Goal: Information Seeking & Learning: Learn about a topic

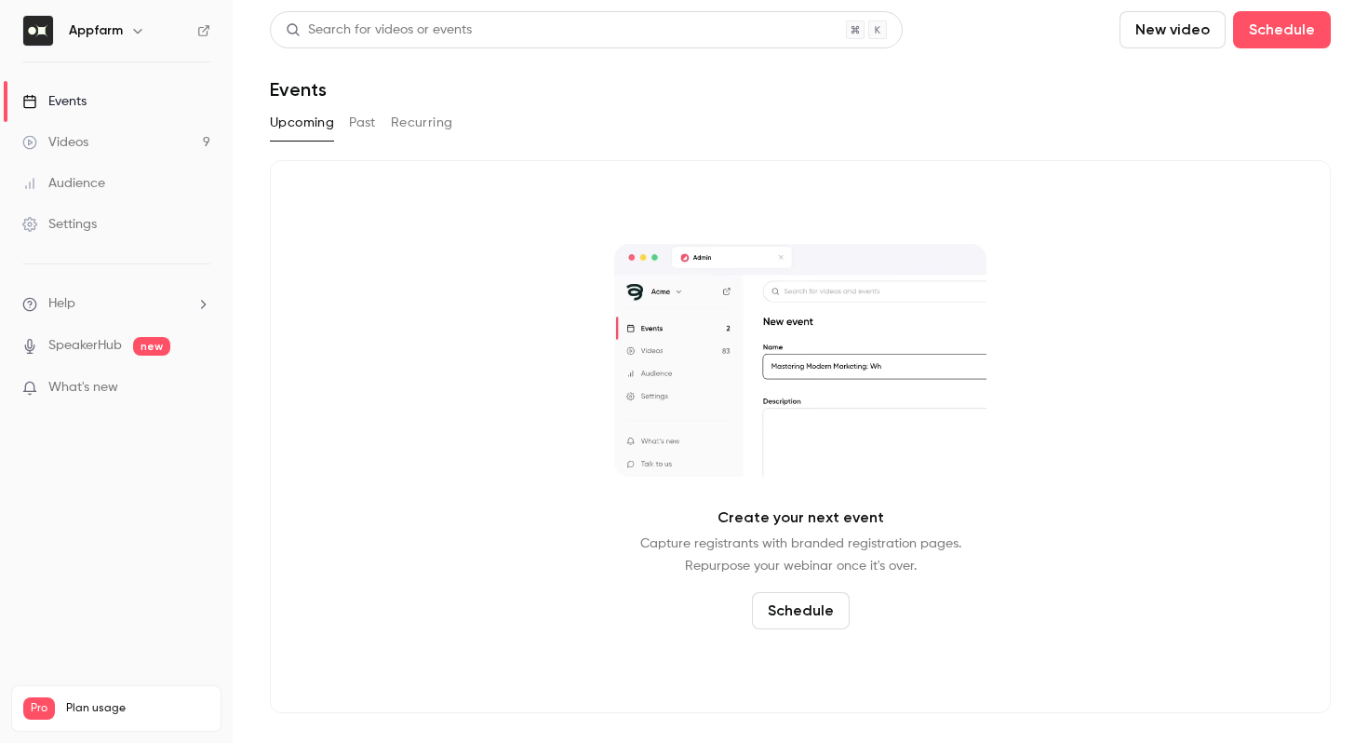
click at [140, 152] on link "Videos 9" at bounding box center [116, 142] width 233 height 41
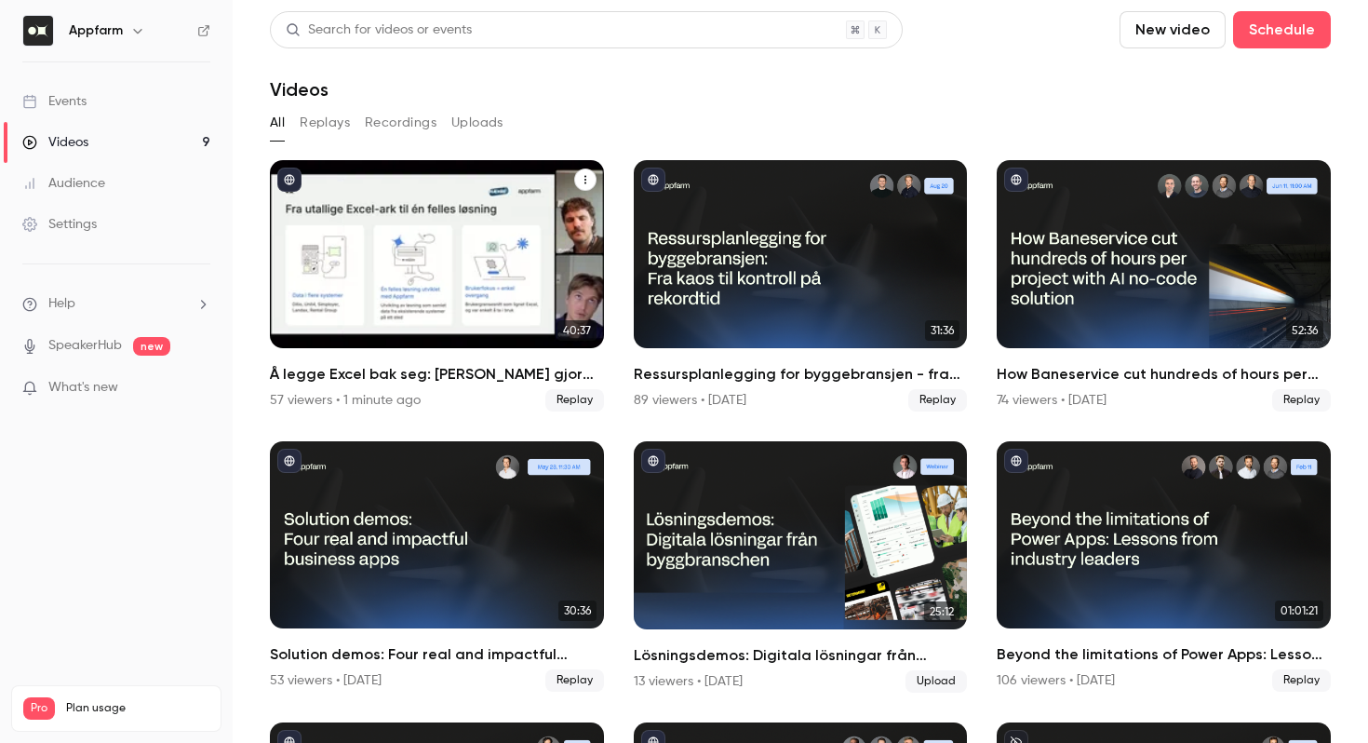
click at [359, 373] on h2 "Å legge Excel bak seg: [PERSON_NAME] gjorde millionbesparelser med skreddersydd…" at bounding box center [437, 374] width 334 height 22
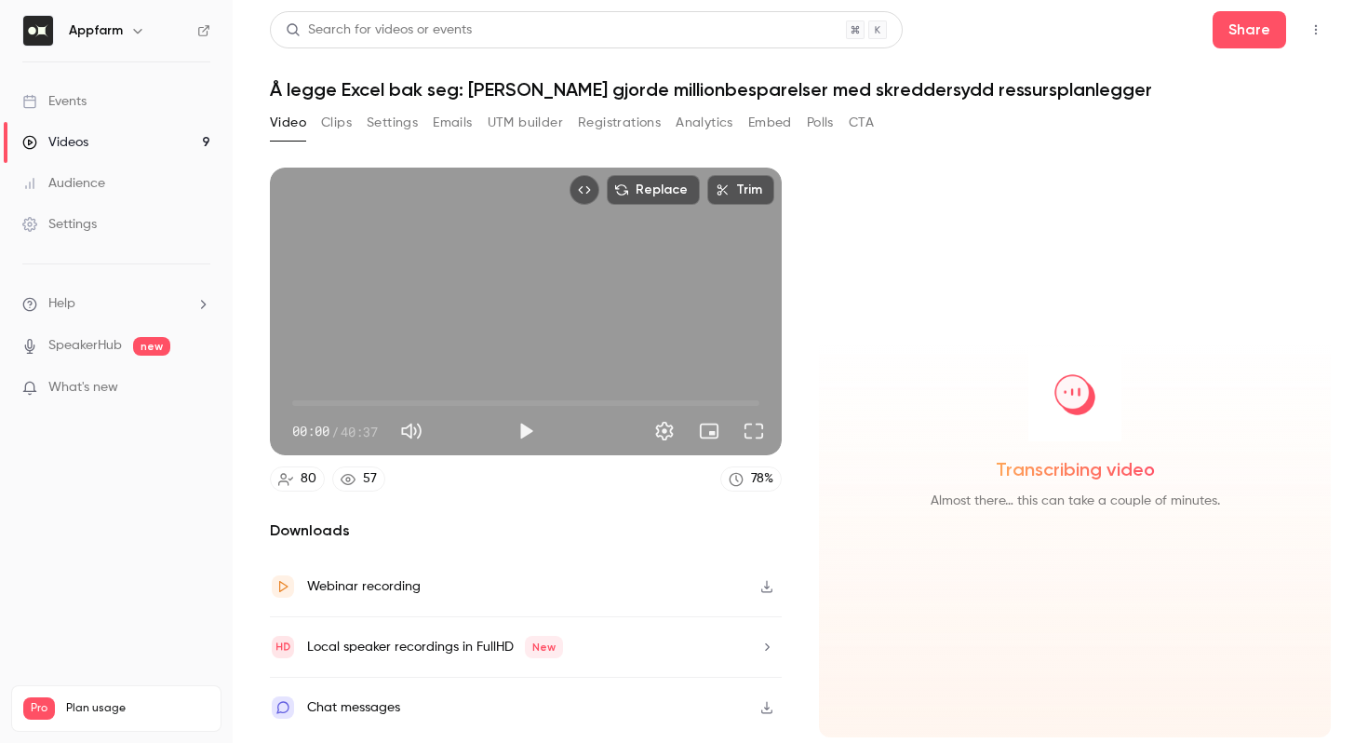
click at [865, 124] on button "CTA" at bounding box center [861, 123] width 25 height 30
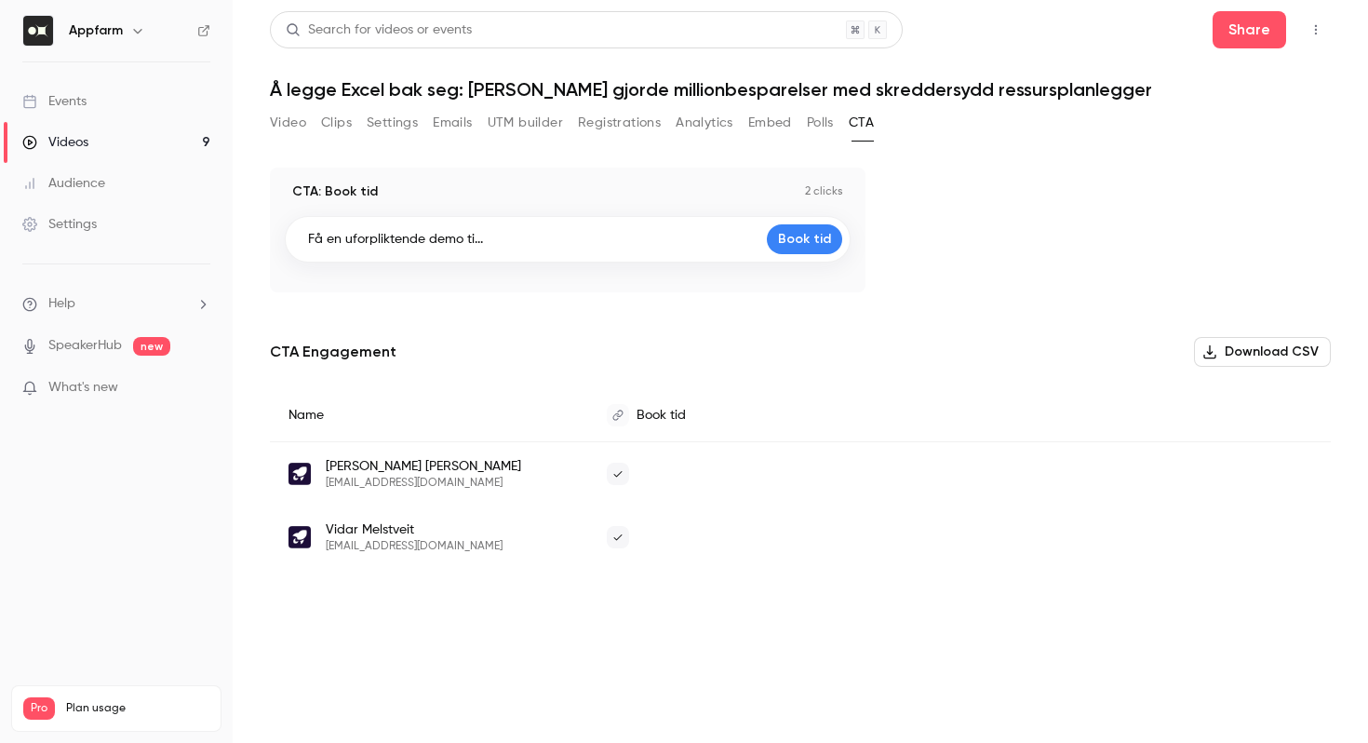
click at [764, 125] on button "Embed" at bounding box center [770, 123] width 44 height 30
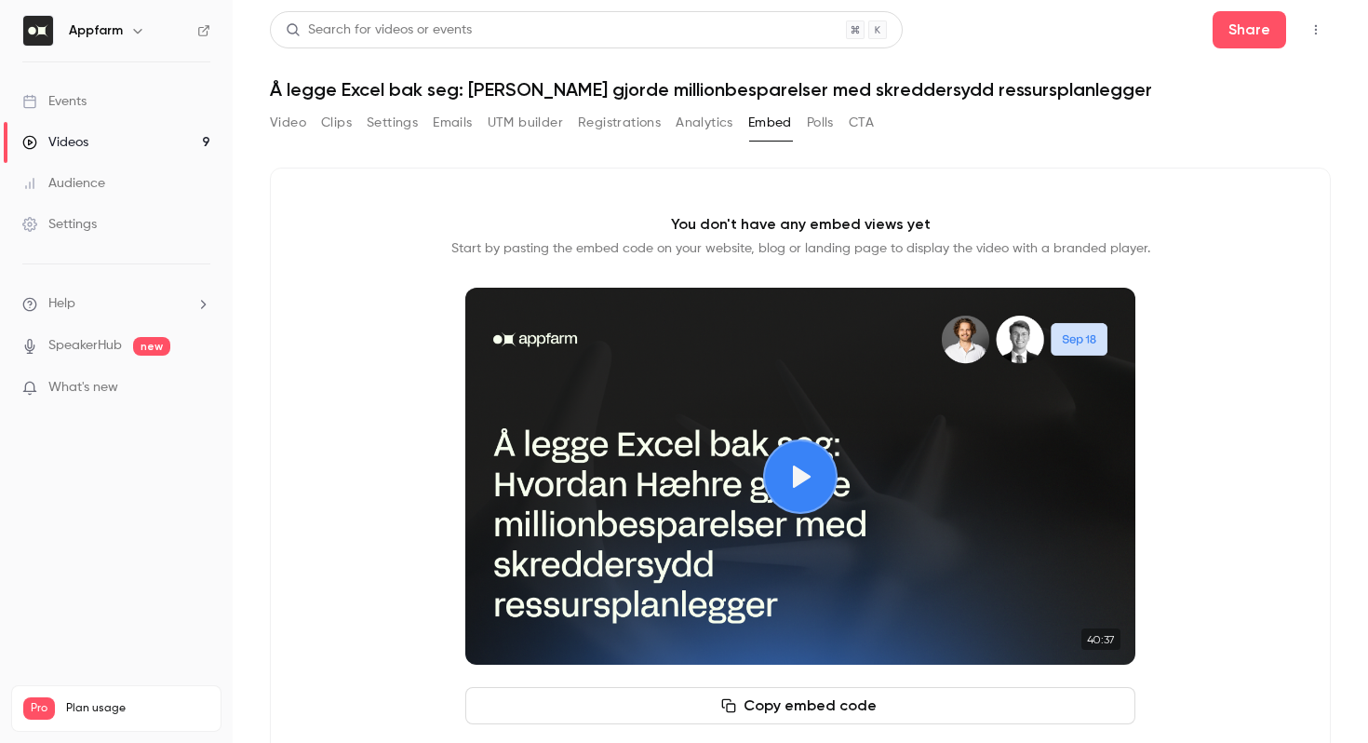
click at [824, 122] on button "Polls" at bounding box center [820, 123] width 27 height 30
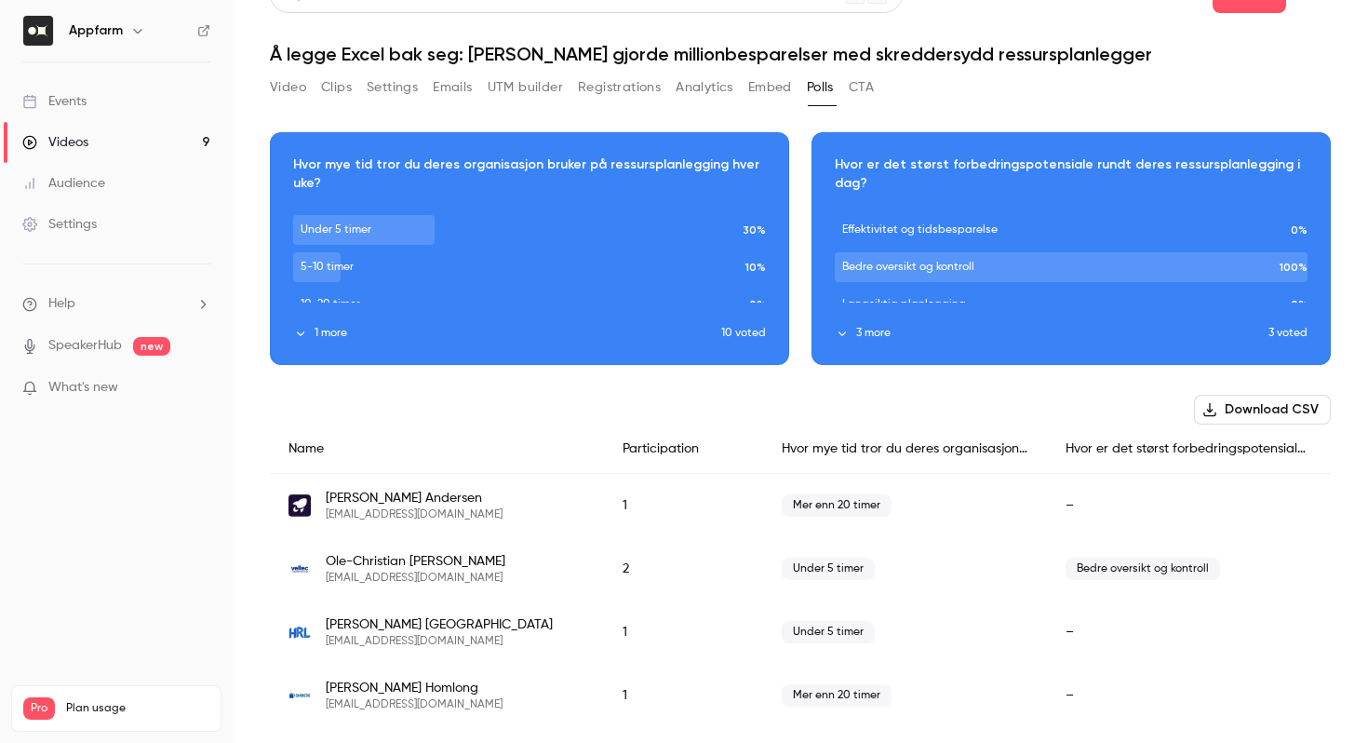
scroll to position [43, 0]
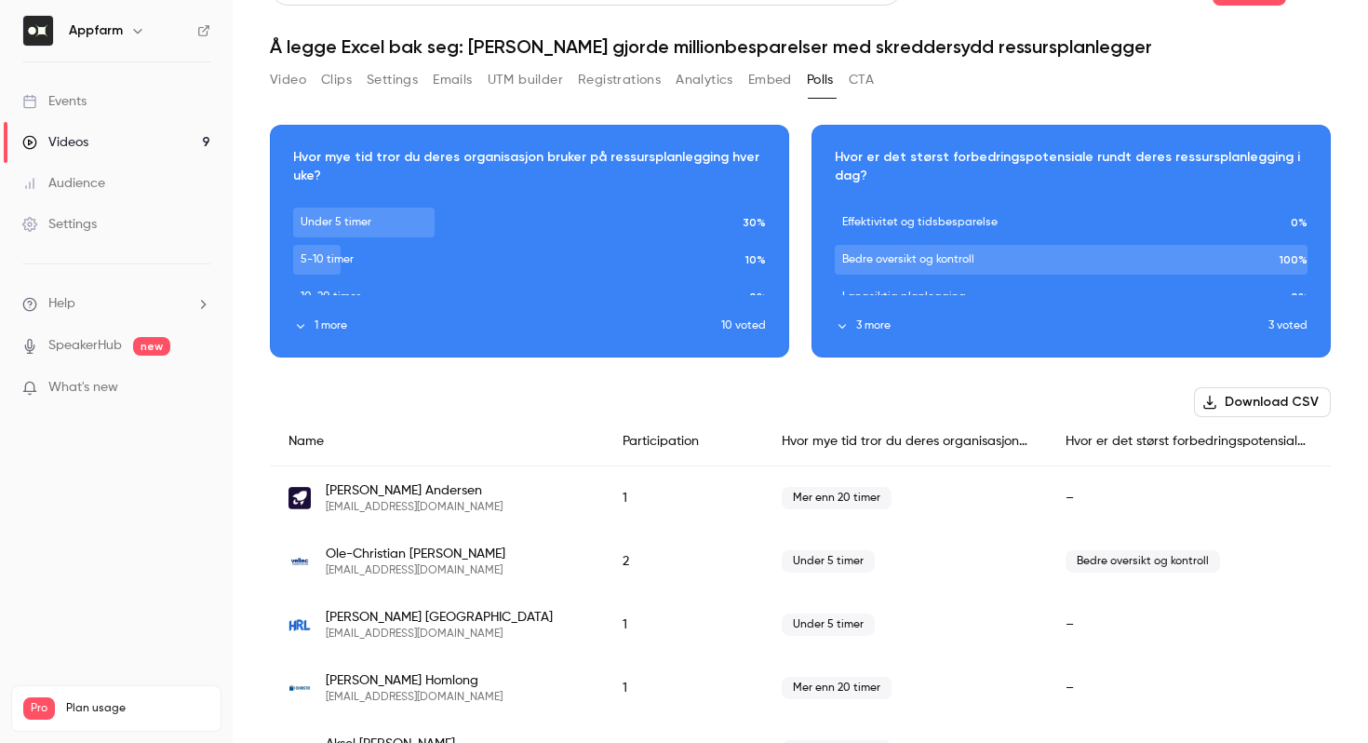
click at [1228, 405] on button "Download CSV" at bounding box center [1262, 402] width 137 height 30
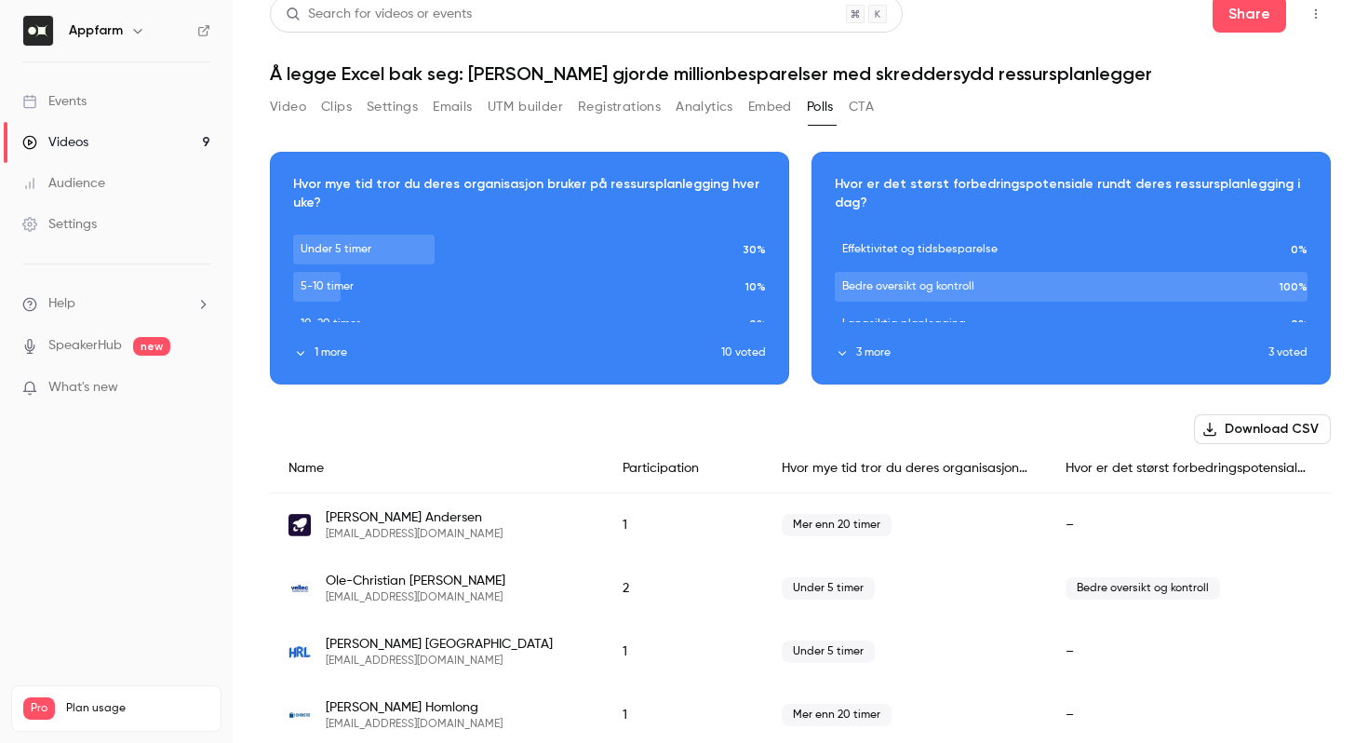
scroll to position [9, 0]
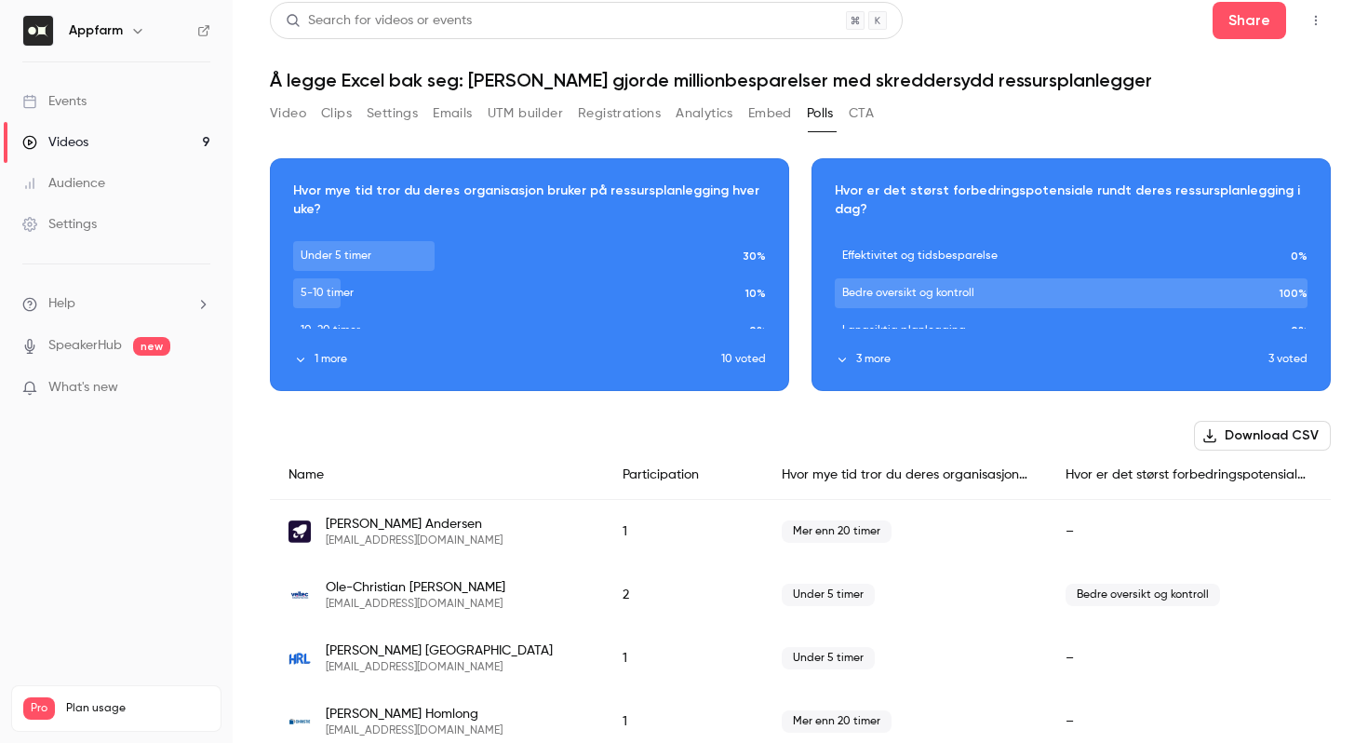
click at [276, 114] on button "Video" at bounding box center [288, 114] width 36 height 30
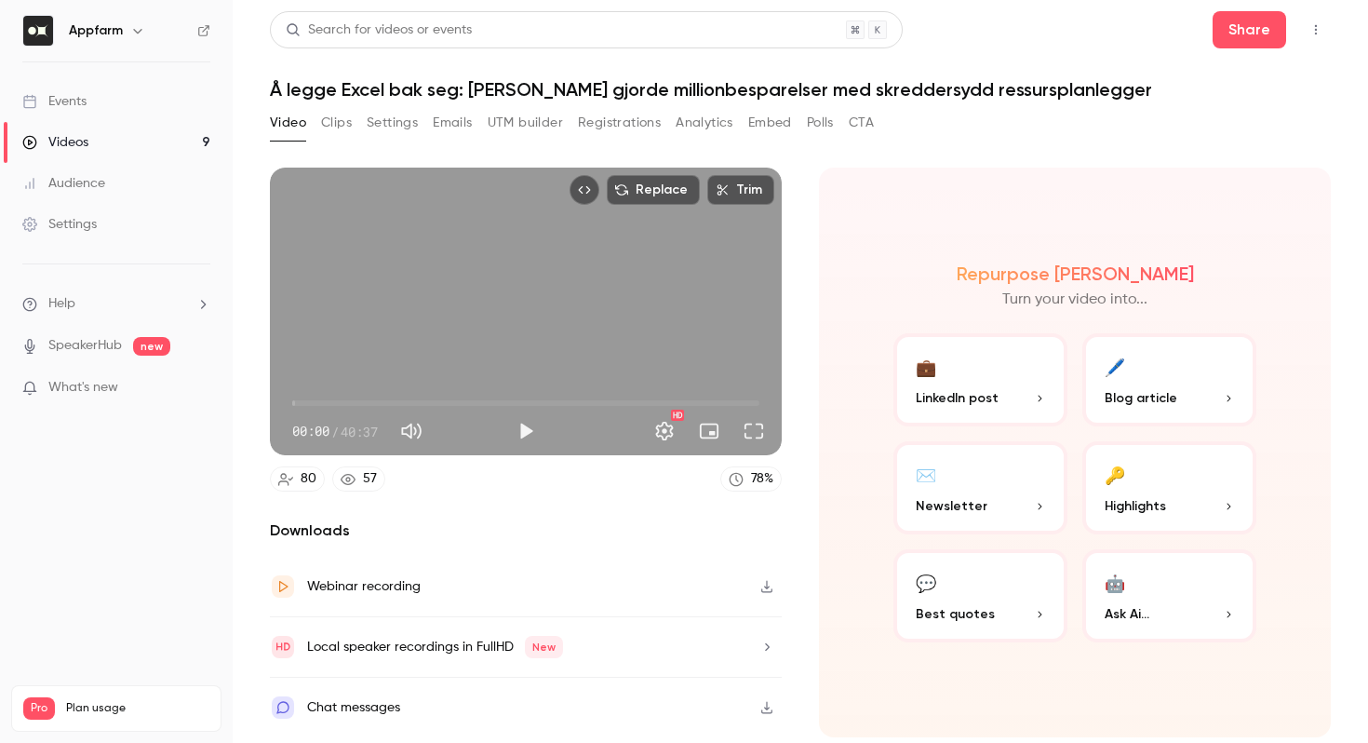
click at [479, 699] on div "Chat messages" at bounding box center [526, 707] width 512 height 60
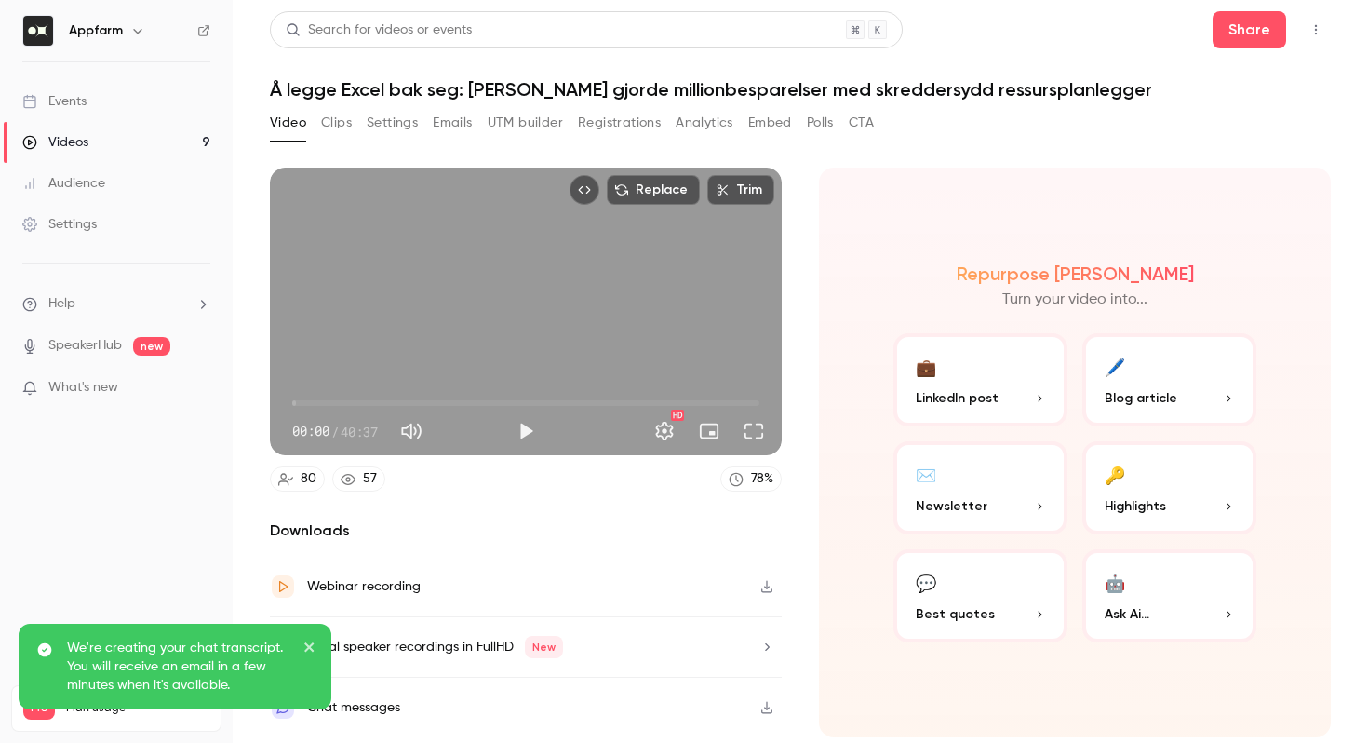
click at [773, 709] on icon "button" at bounding box center [766, 707] width 15 height 13
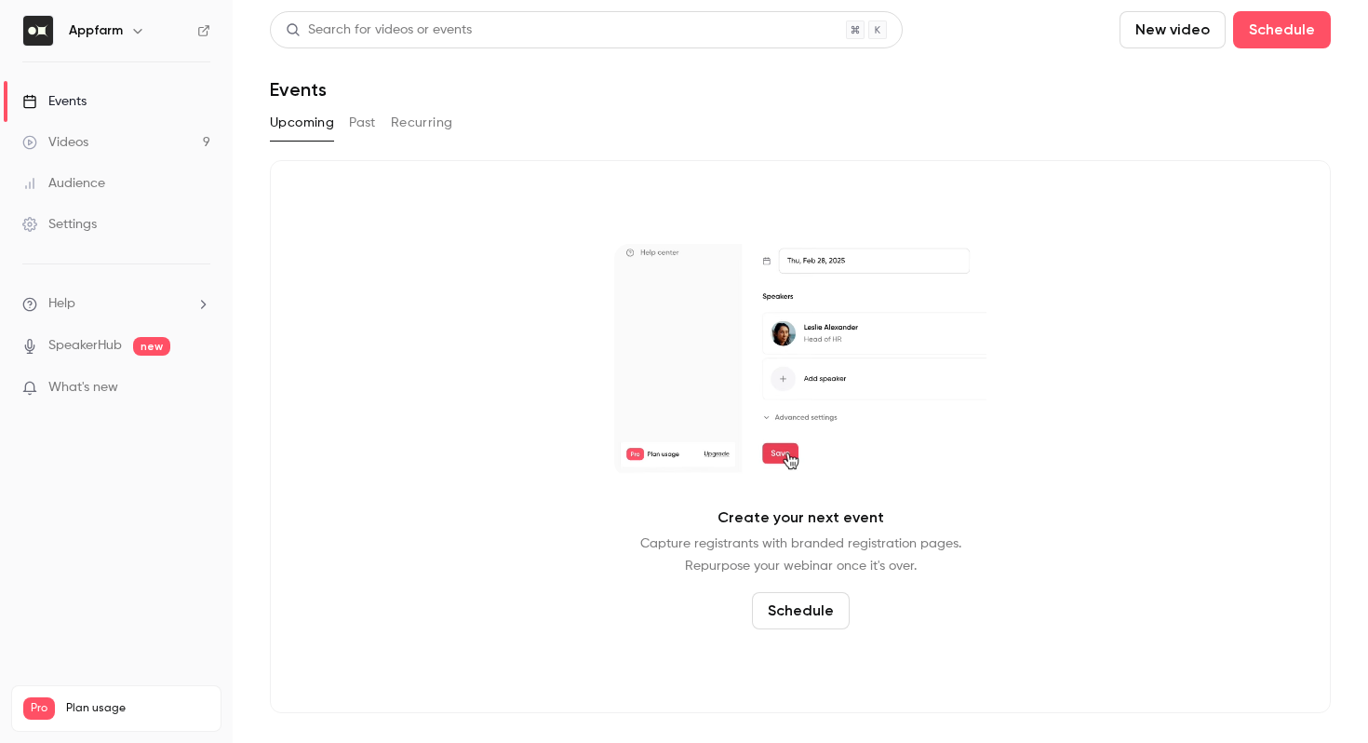
click at [205, 143] on link "Videos 9" at bounding box center [116, 142] width 233 height 41
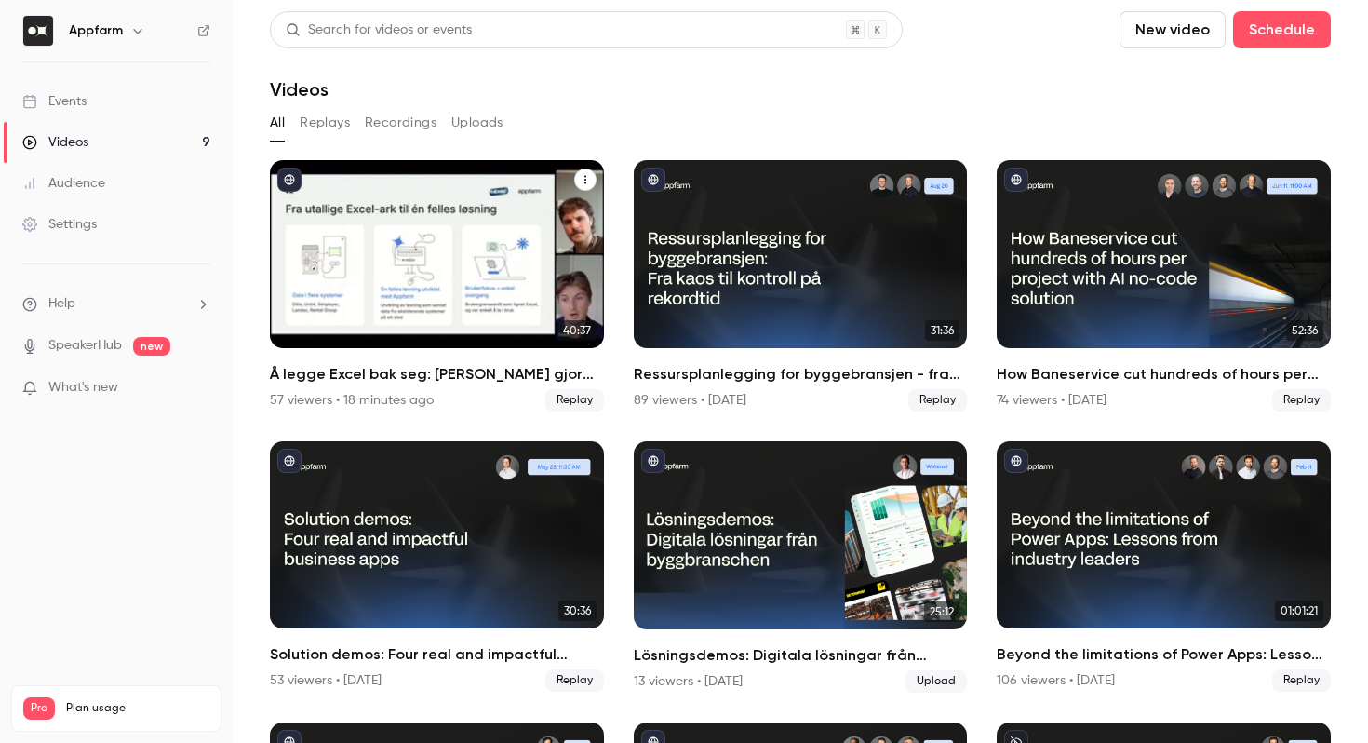
click at [421, 291] on div "Å legge Excel bak seg: Hvordan Hæhre gjorde millionbesparelser med skreddersydd…" at bounding box center [437, 254] width 334 height 188
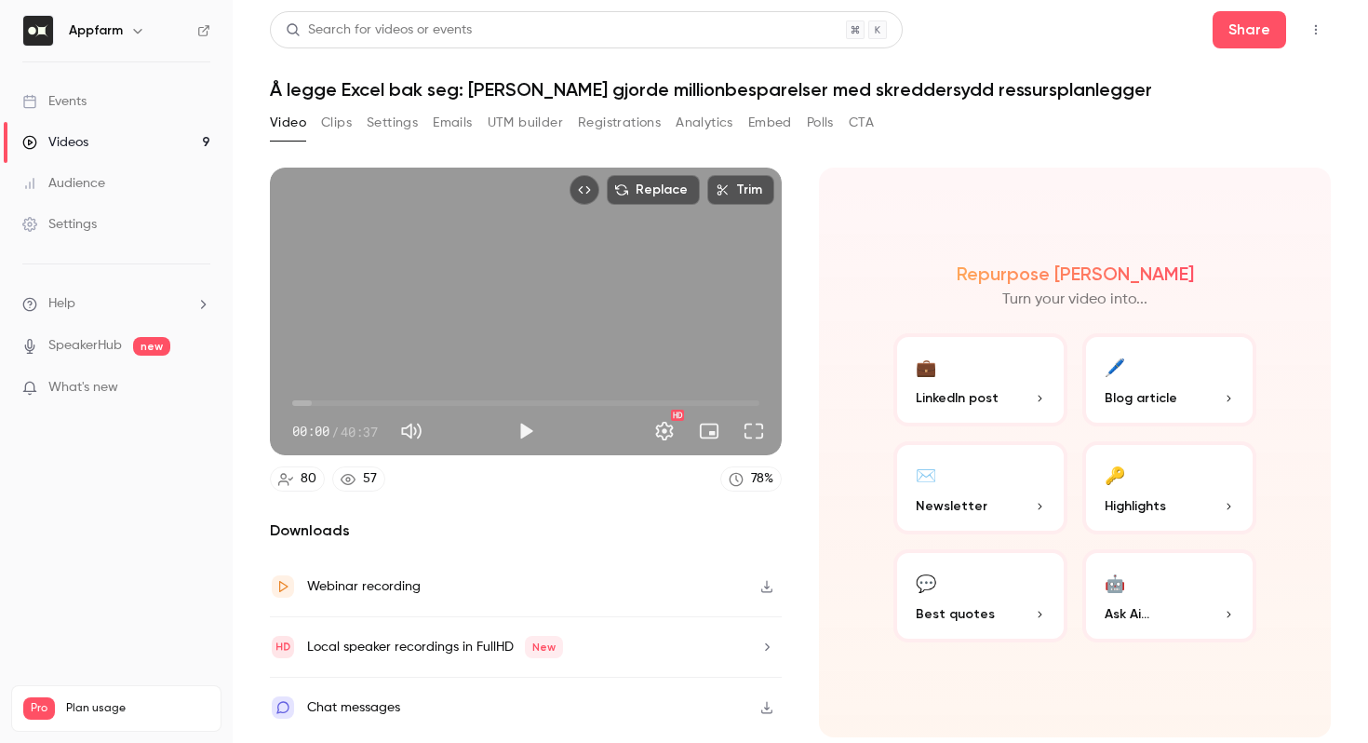
click at [873, 128] on button "CTA" at bounding box center [861, 123] width 25 height 30
